Goal: Task Accomplishment & Management: Manage account settings

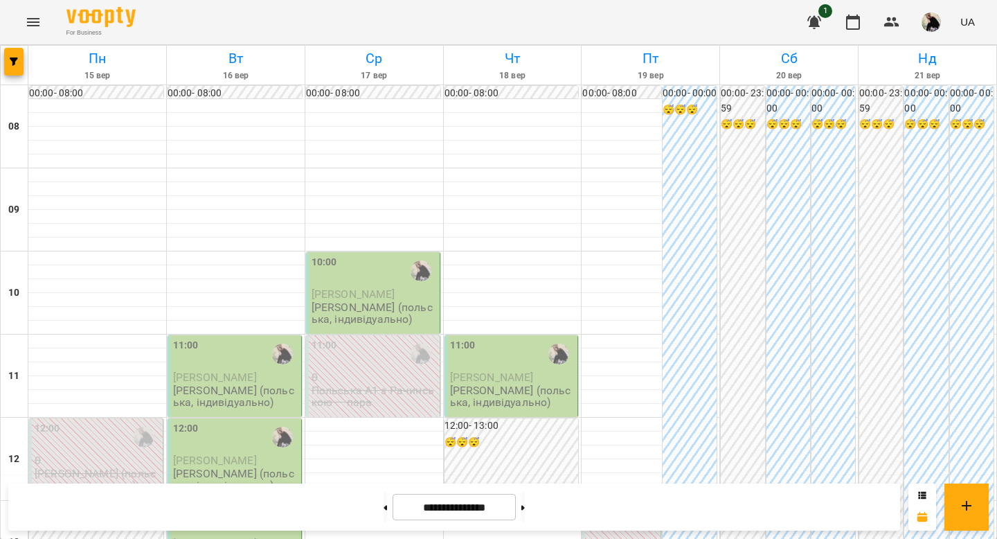
scroll to position [113, 0]
click at [257, 371] on span "[PERSON_NAME]" at bounding box center [215, 377] width 84 height 13
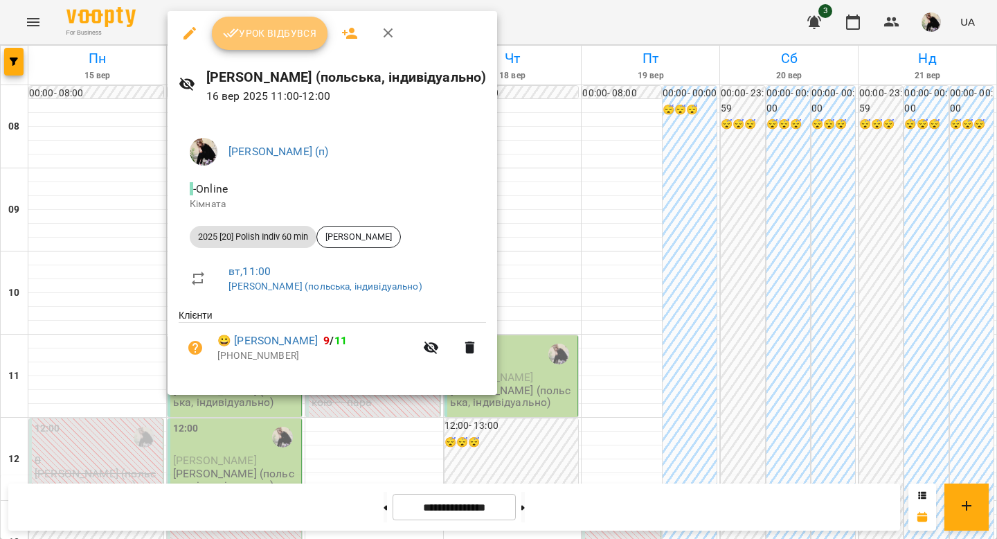
click at [235, 27] on icon "button" at bounding box center [231, 33] width 17 height 17
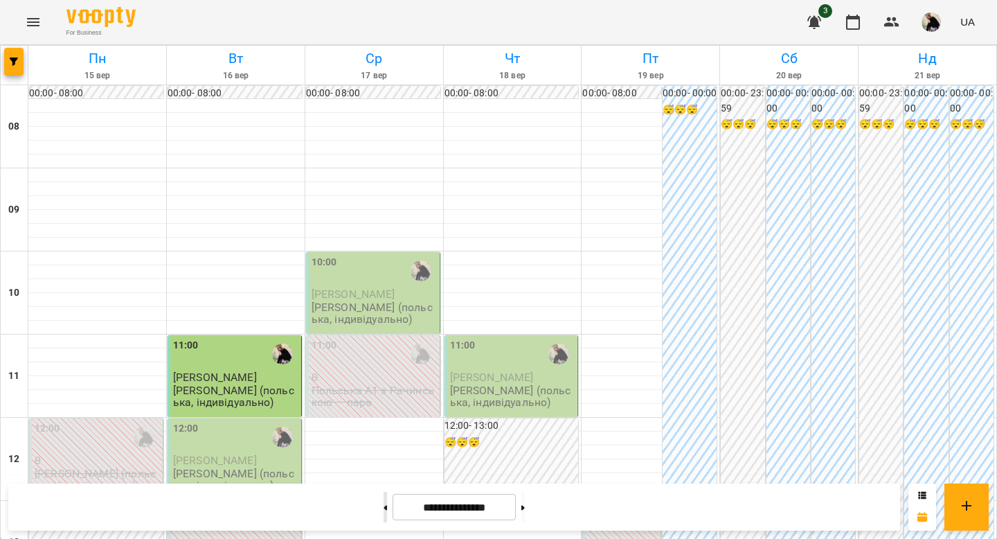
click at [384, 508] on button at bounding box center [385, 507] width 3 height 30
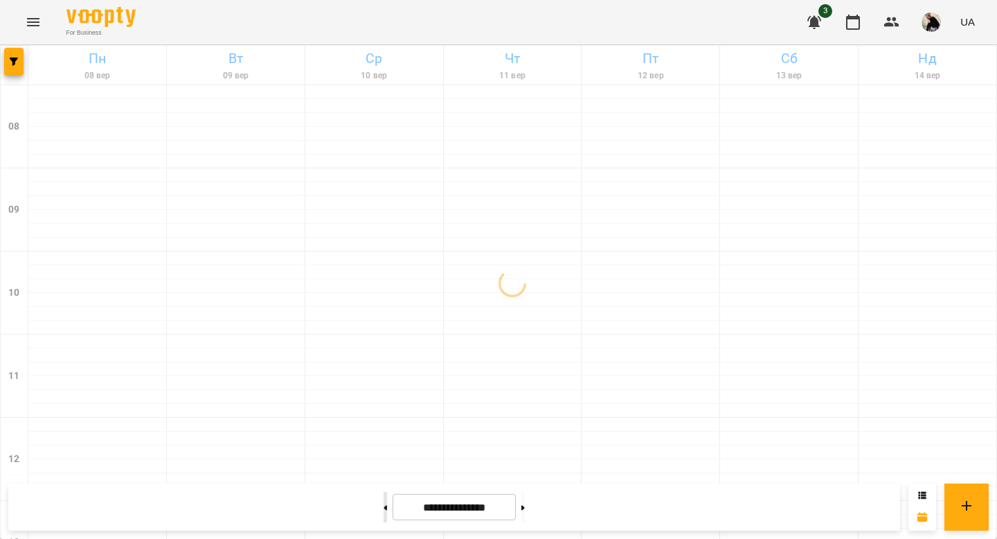
click at [384, 508] on button at bounding box center [385, 507] width 3 height 30
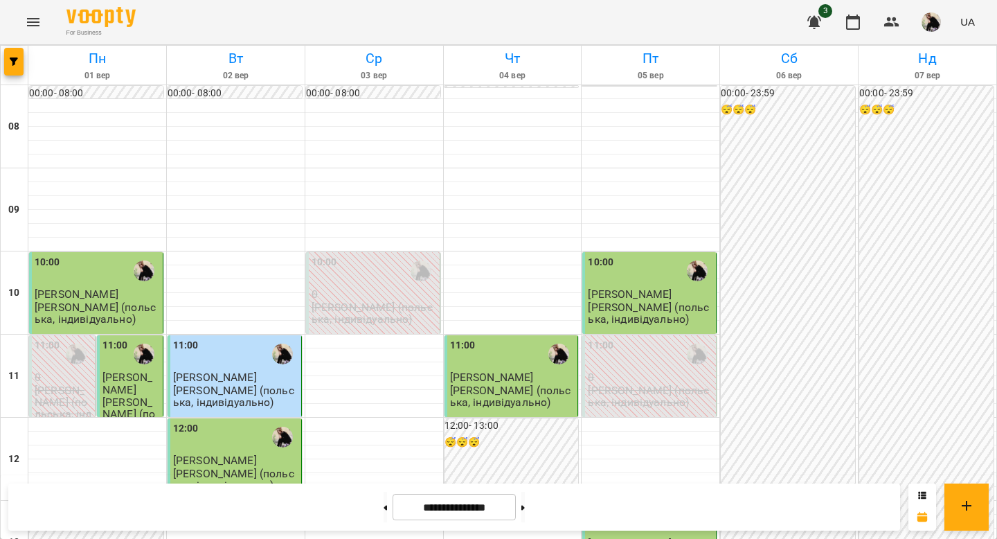
scroll to position [636, 0]
click at [525, 505] on icon at bounding box center [522, 508] width 3 height 6
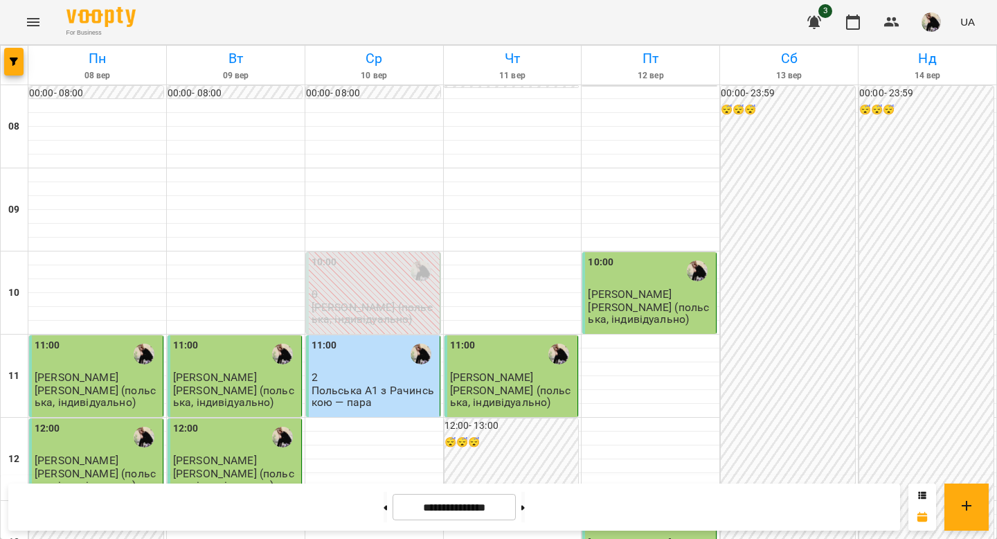
scroll to position [391, 0]
click at [525, 501] on button at bounding box center [522, 507] width 3 height 30
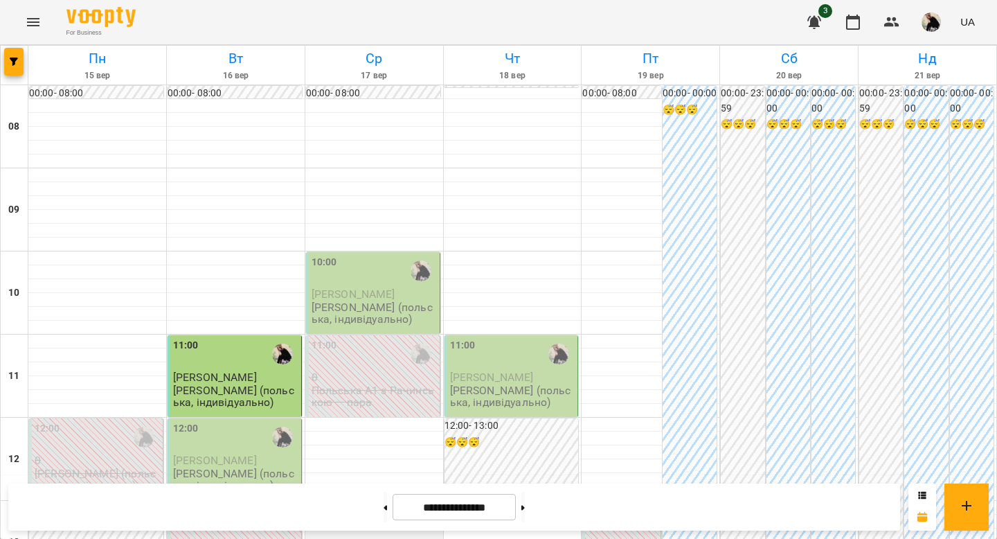
scroll to position [206, 0]
click at [525, 500] on button at bounding box center [522, 507] width 3 height 30
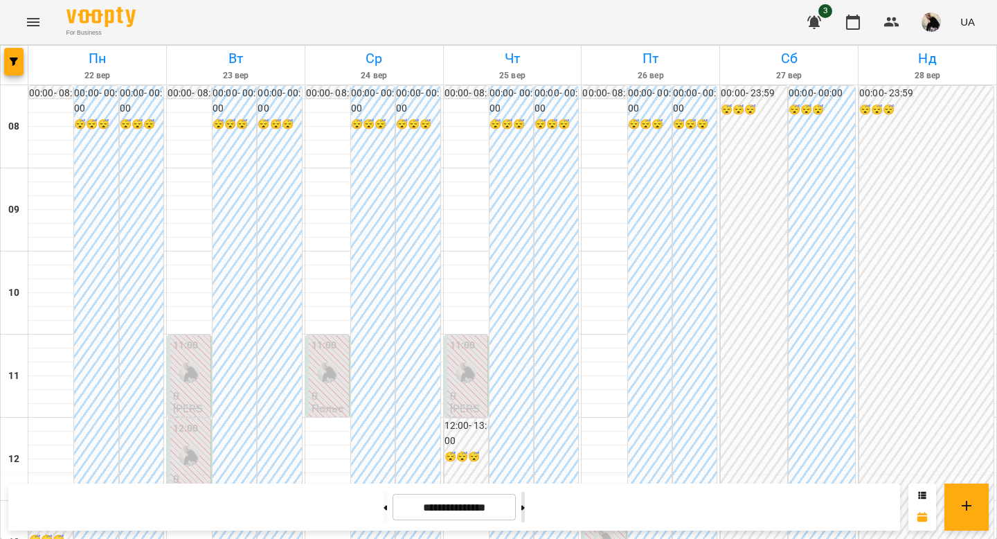
click at [525, 500] on button at bounding box center [522, 507] width 3 height 30
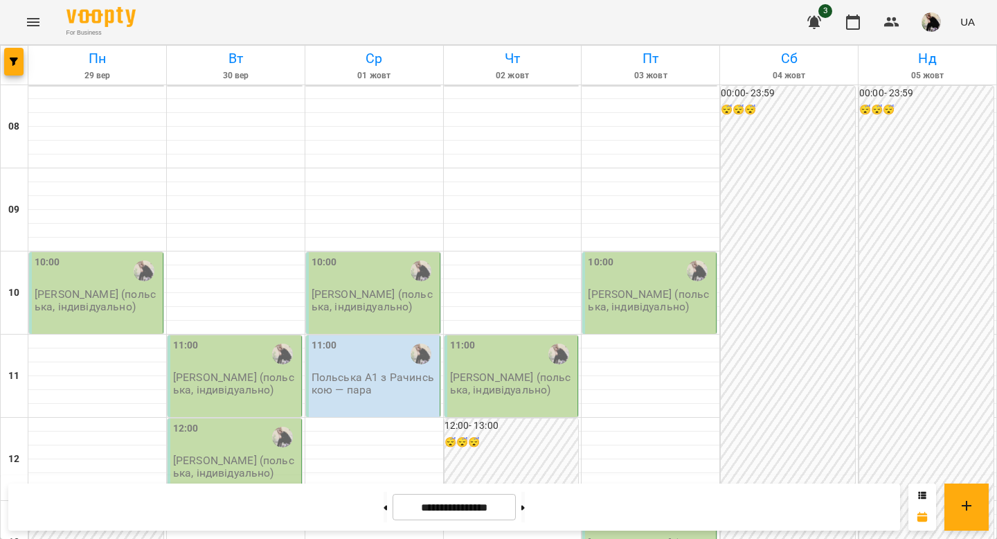
scroll to position [0, 0]
click at [384, 497] on button at bounding box center [385, 507] width 3 height 30
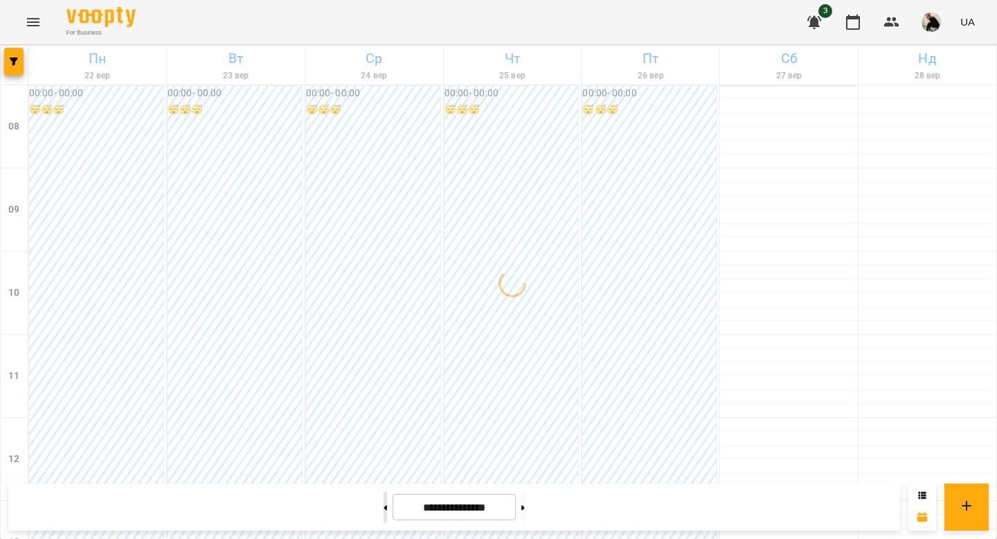
click at [384, 497] on button at bounding box center [385, 507] width 3 height 30
type input "**********"
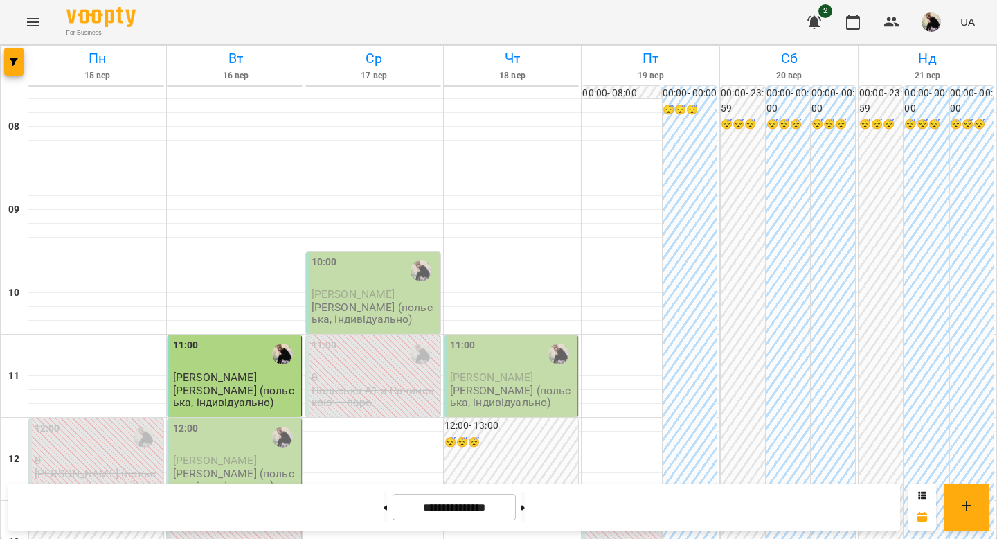
scroll to position [262, 0]
